Goal: Find specific page/section: Find specific page/section

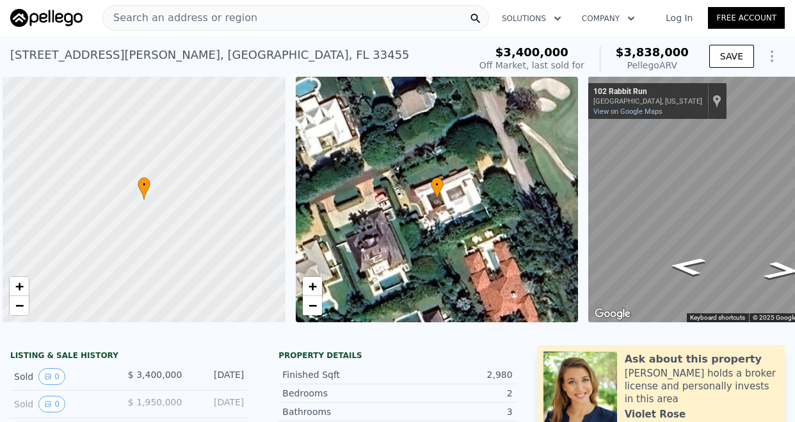
scroll to position [0, 5]
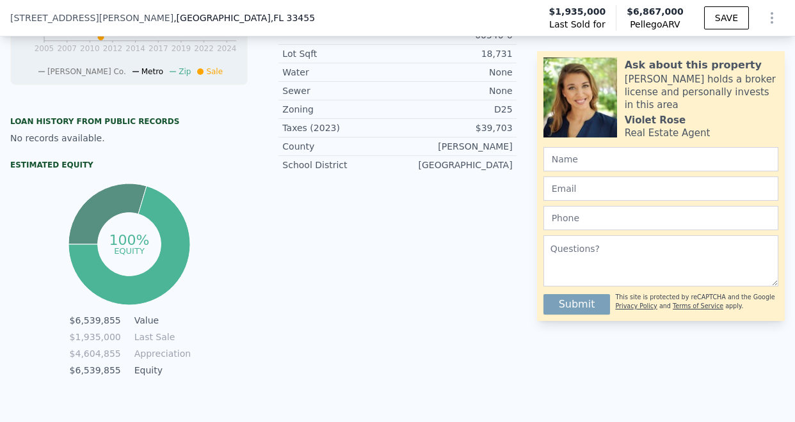
scroll to position [547, 0]
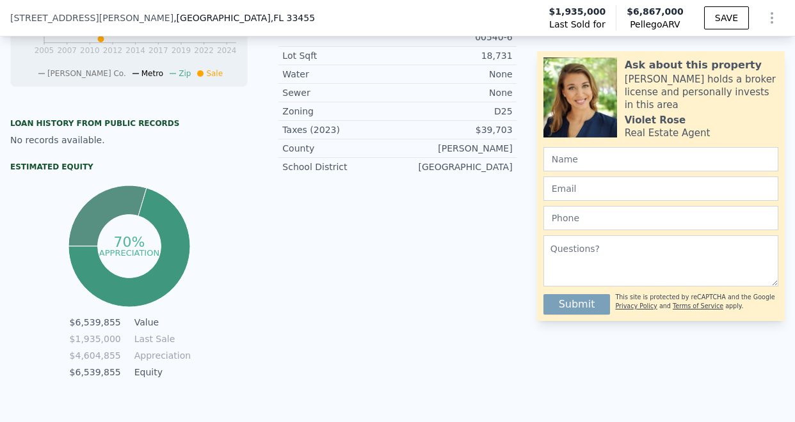
click at [179, 245] on icon at bounding box center [129, 247] width 122 height 119
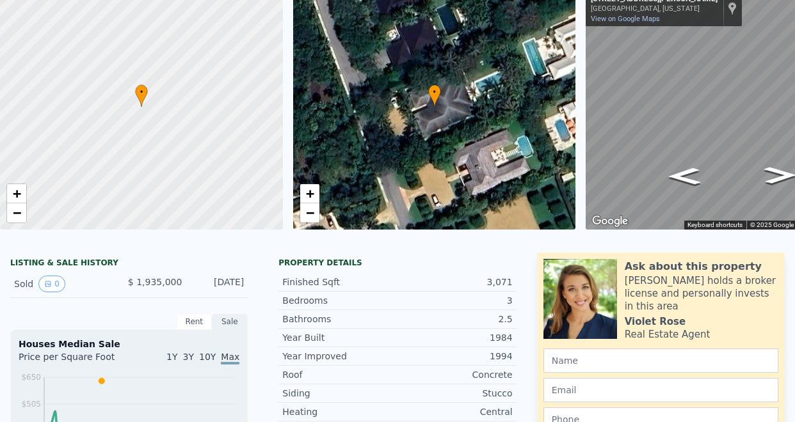
scroll to position [0, 0]
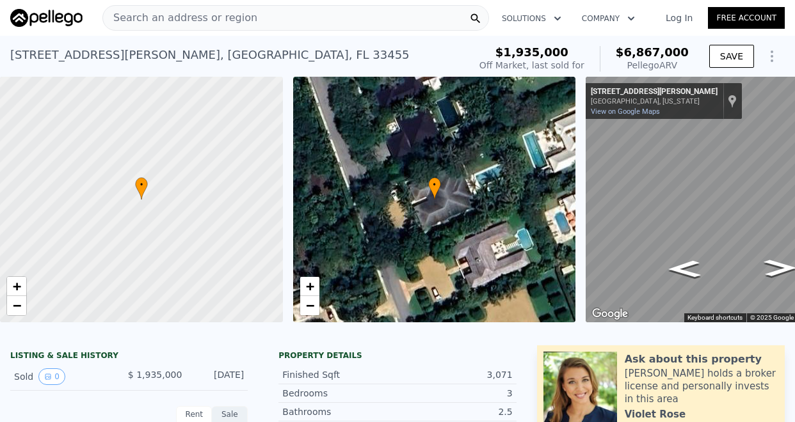
click at [195, 18] on span "Search an address or region" at bounding box center [180, 17] width 154 height 15
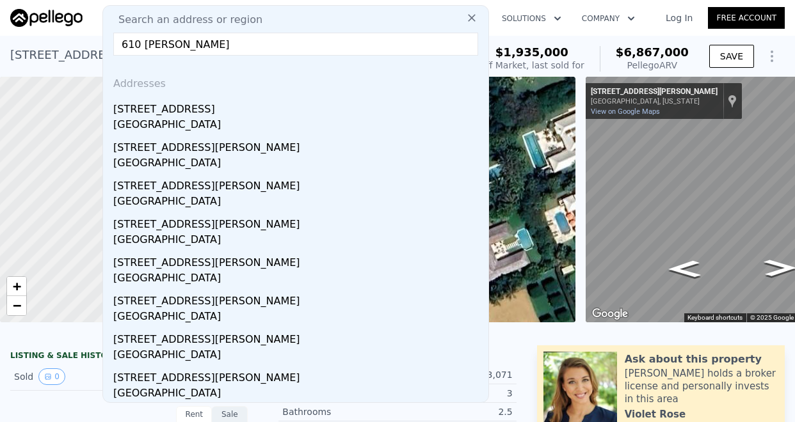
type input "610 [PERSON_NAME]"
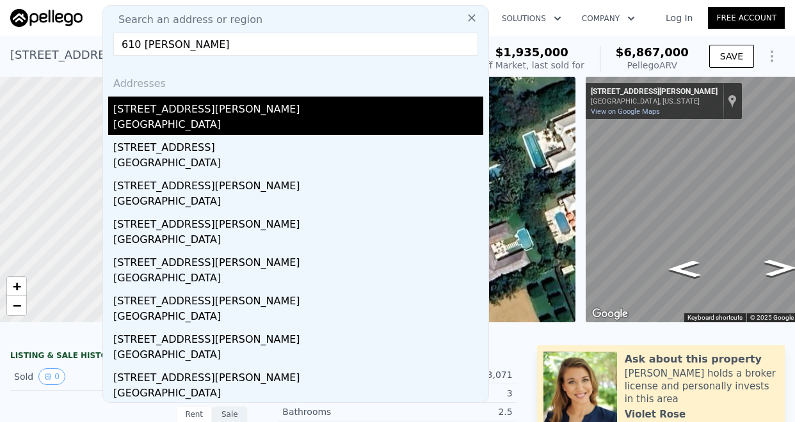
click at [148, 127] on div "[GEOGRAPHIC_DATA]" at bounding box center [298, 126] width 370 height 18
